Goal: Information Seeking & Learning: Check status

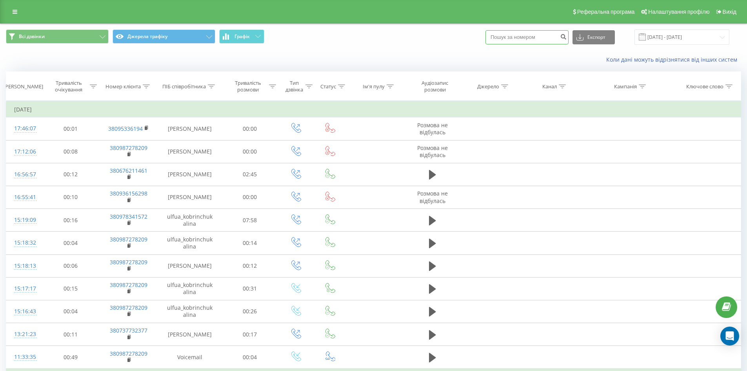
click at [535, 33] on input at bounding box center [527, 37] width 83 height 14
type input "0674094801"
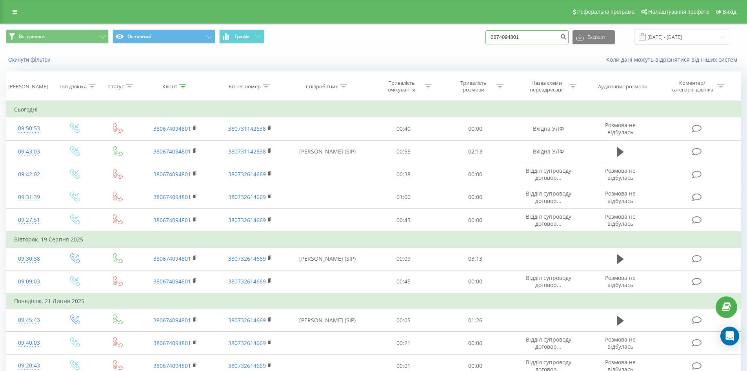
click at [522, 40] on input "0674094801" at bounding box center [527, 37] width 83 height 14
drag, startPoint x: 537, startPoint y: 38, endPoint x: 483, endPoint y: 37, distance: 53.3
click at [483, 37] on div "Всі дзвінки Основний Графік 0674094801 Експорт .csv .xls .xlsx [DATE] - [DATE]" at bounding box center [373, 36] width 735 height 15
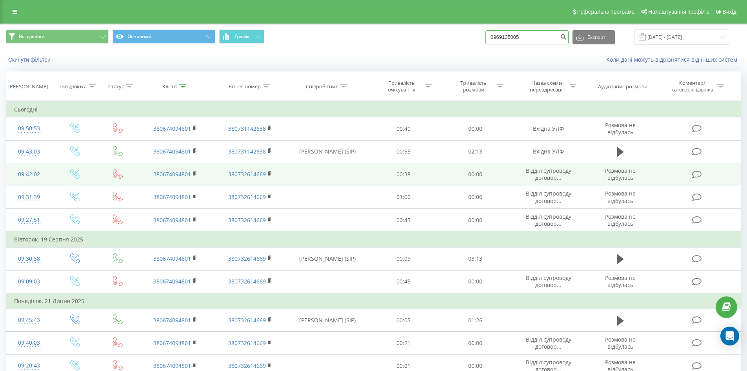
type input "0969135005"
